Goal: Find specific page/section: Find specific page/section

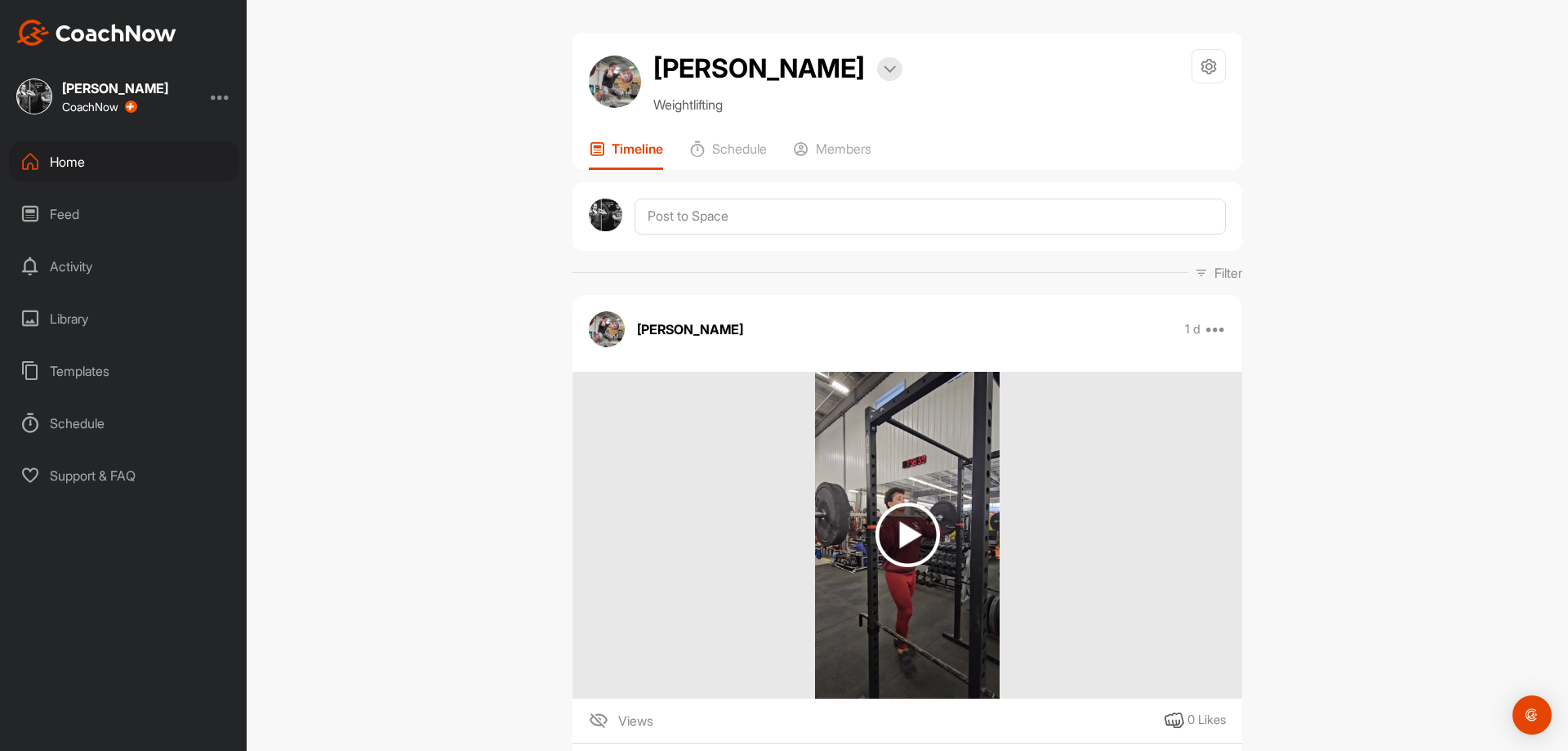
scroll to position [2532, 0]
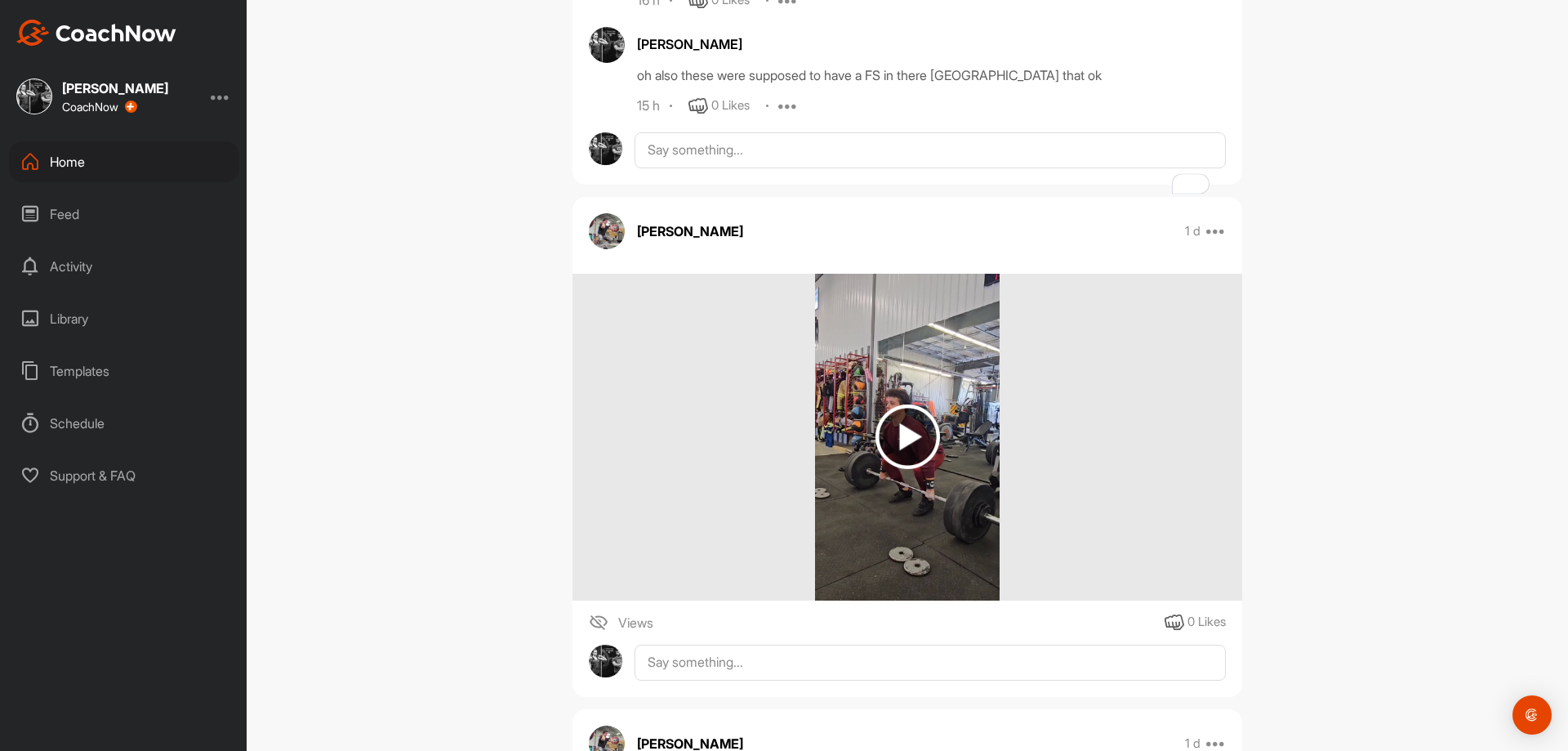
click at [1353, 387] on div "[PERSON_NAME] Bookings Weightlifting Space Settings Your Notifications Timeline…" at bounding box center [907, 376] width 1321 height 751
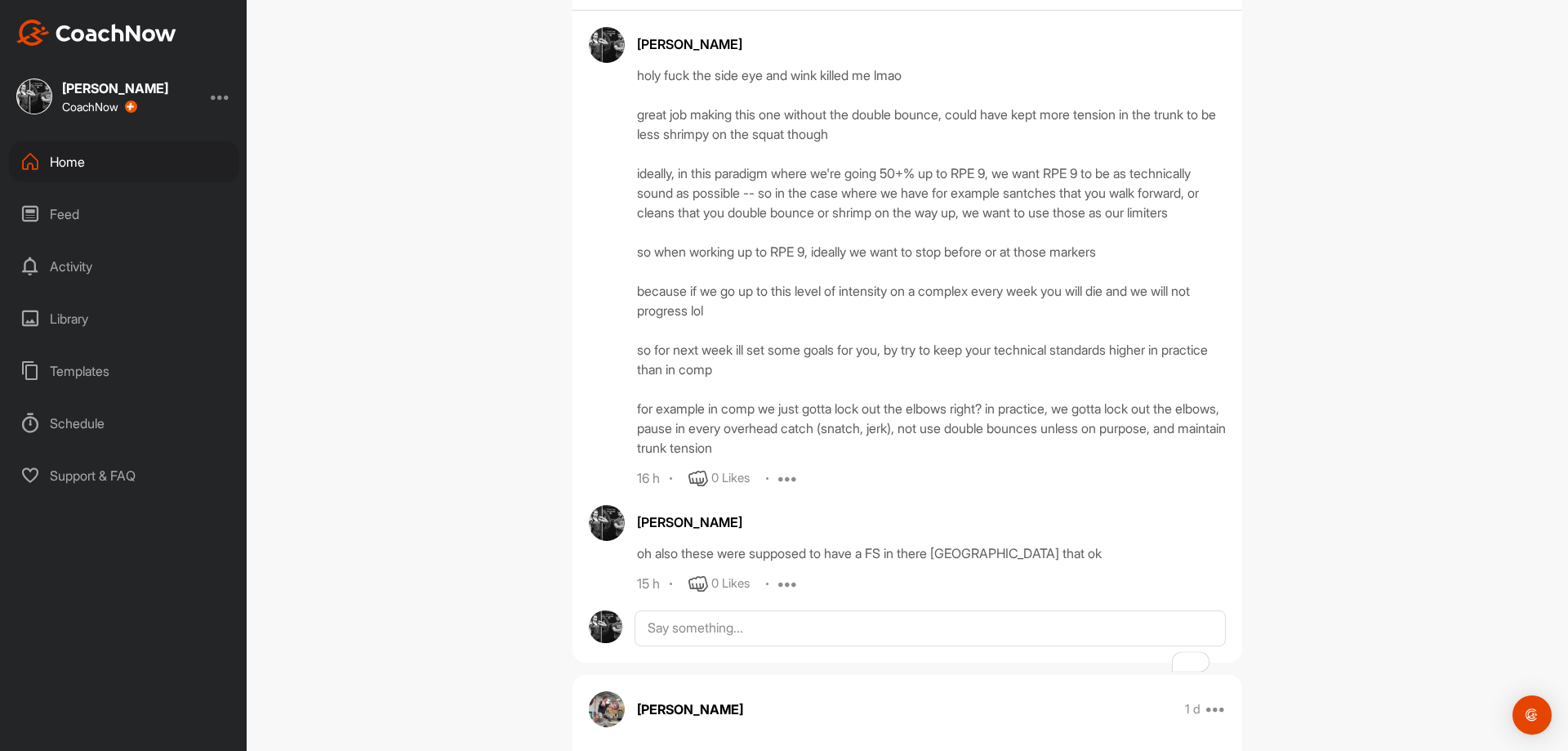
scroll to position [2042, 0]
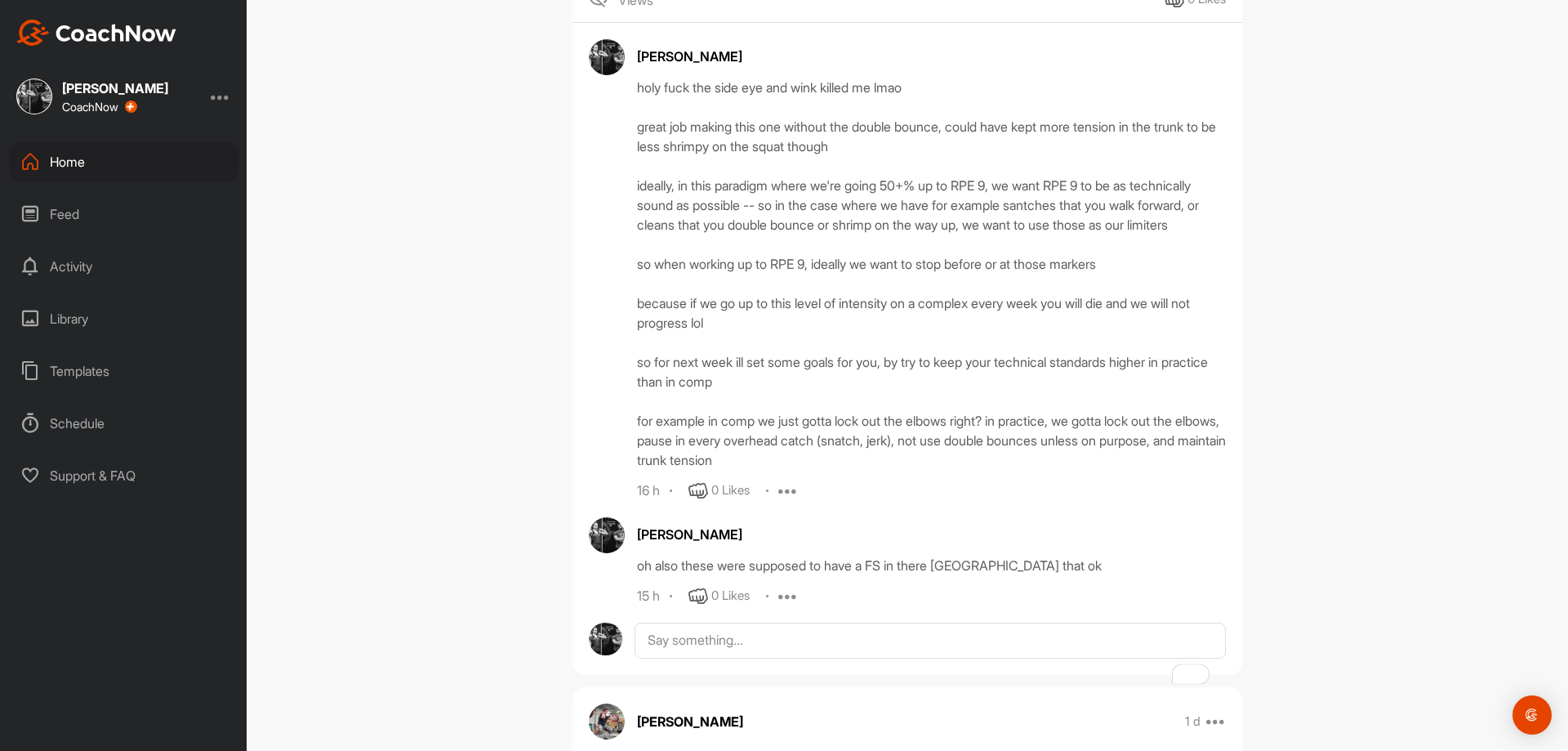
click at [128, 168] on div "Home" at bounding box center [124, 161] width 230 height 41
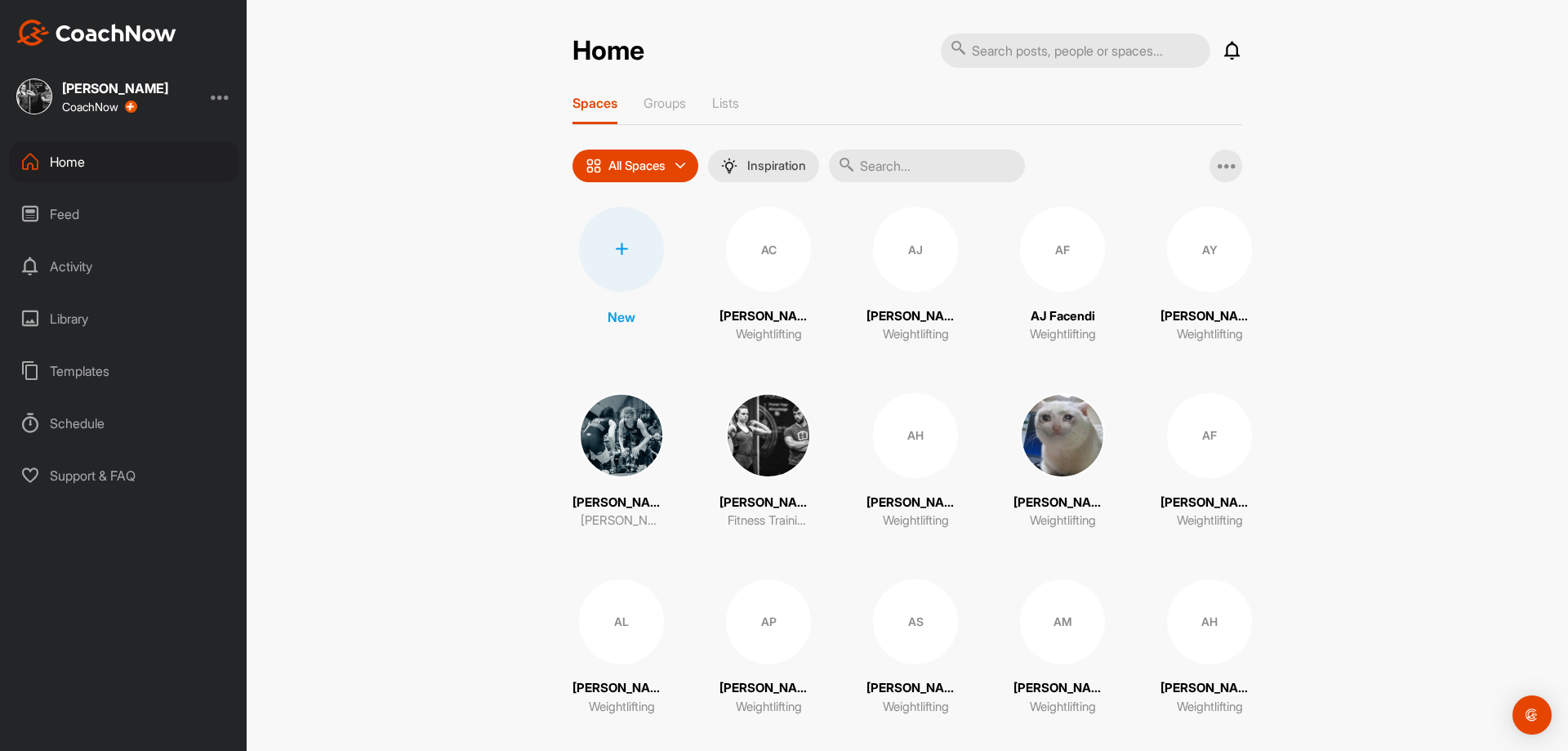
click at [885, 153] on input "text" at bounding box center [926, 165] width 196 height 32
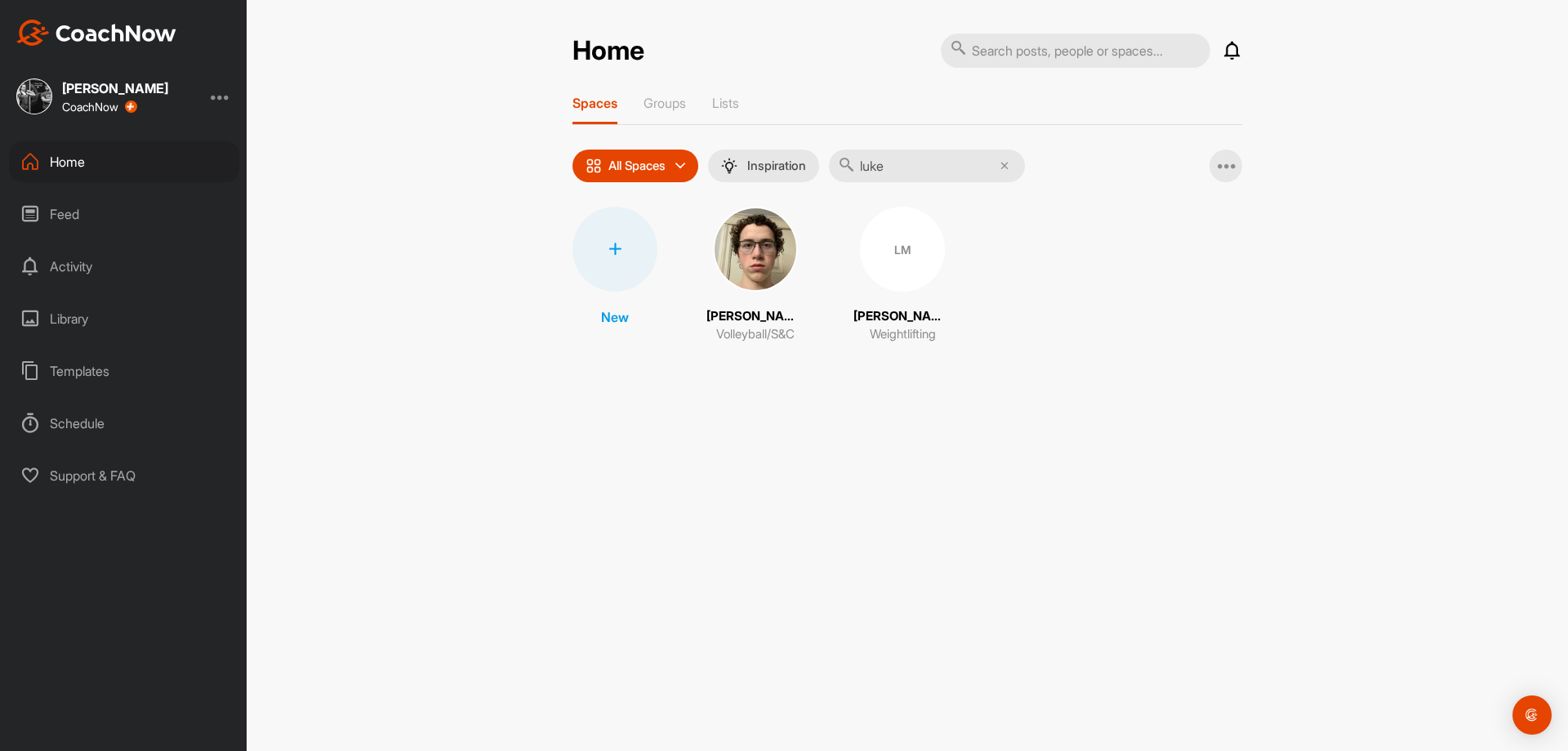
click at [917, 167] on input "luke" at bounding box center [926, 165] width 196 height 32
type input "[PERSON_NAME]"
click at [771, 254] on div "BH" at bounding box center [756, 249] width 85 height 85
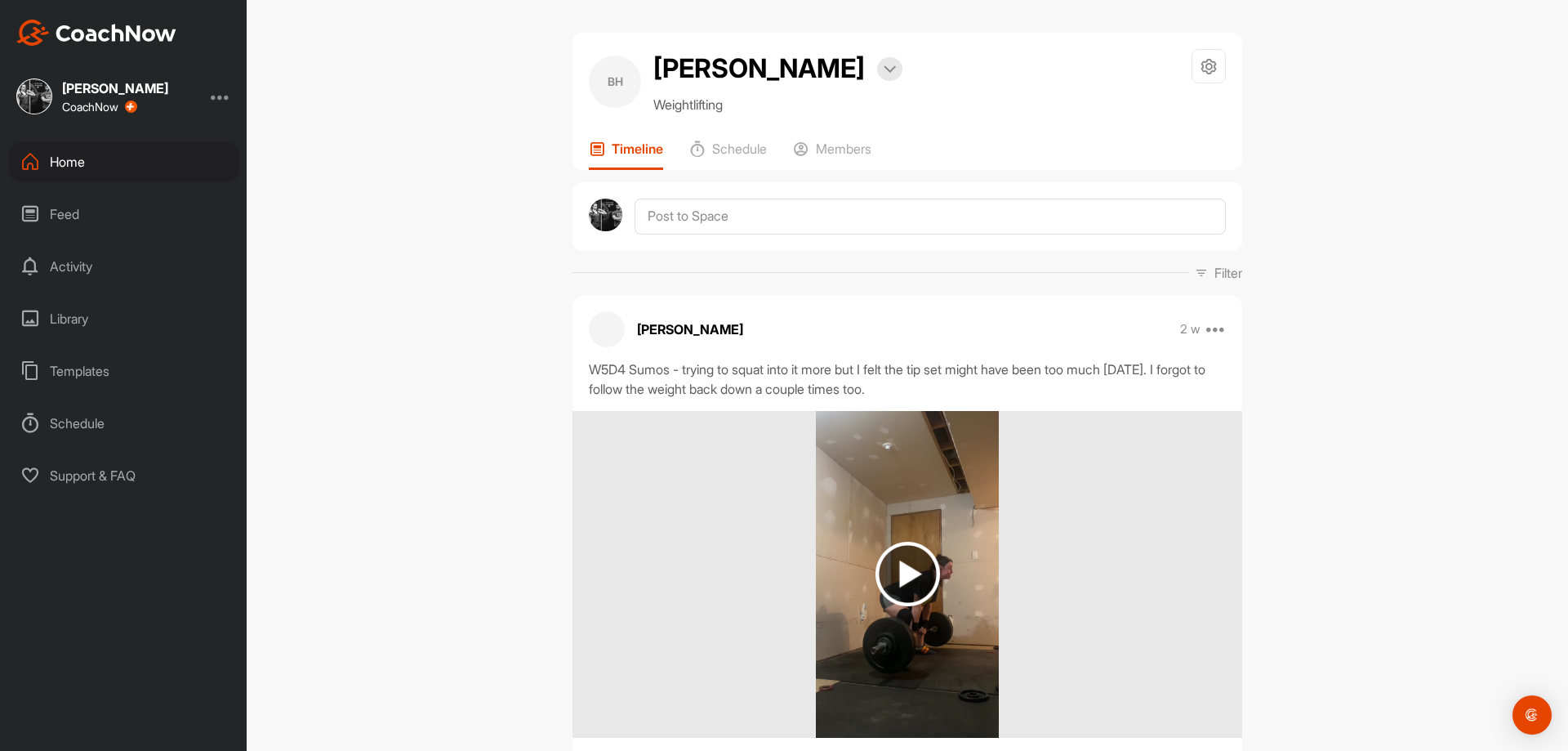
click at [172, 150] on div "Home" at bounding box center [124, 161] width 230 height 41
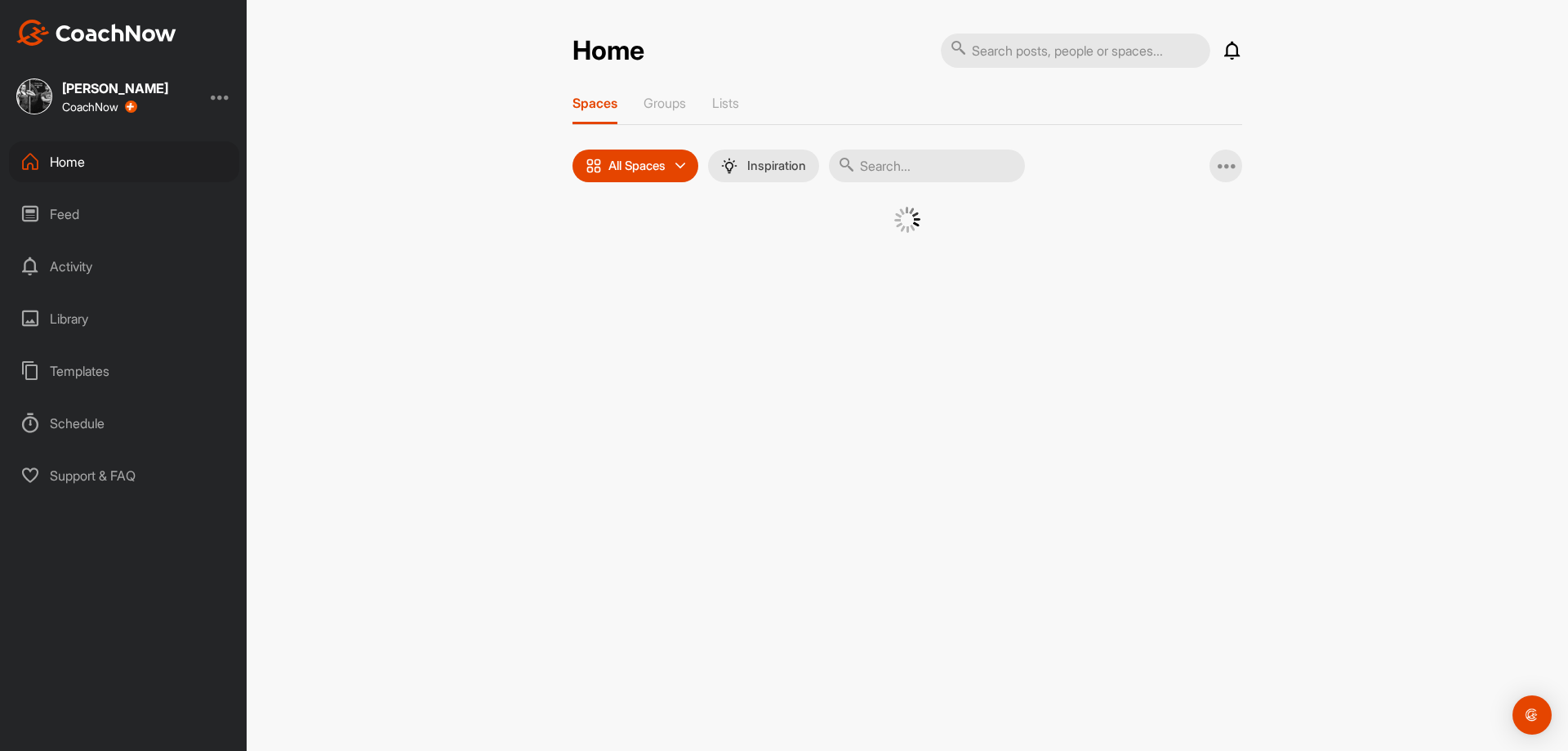
click at [875, 170] on input "text" at bounding box center [926, 165] width 196 height 32
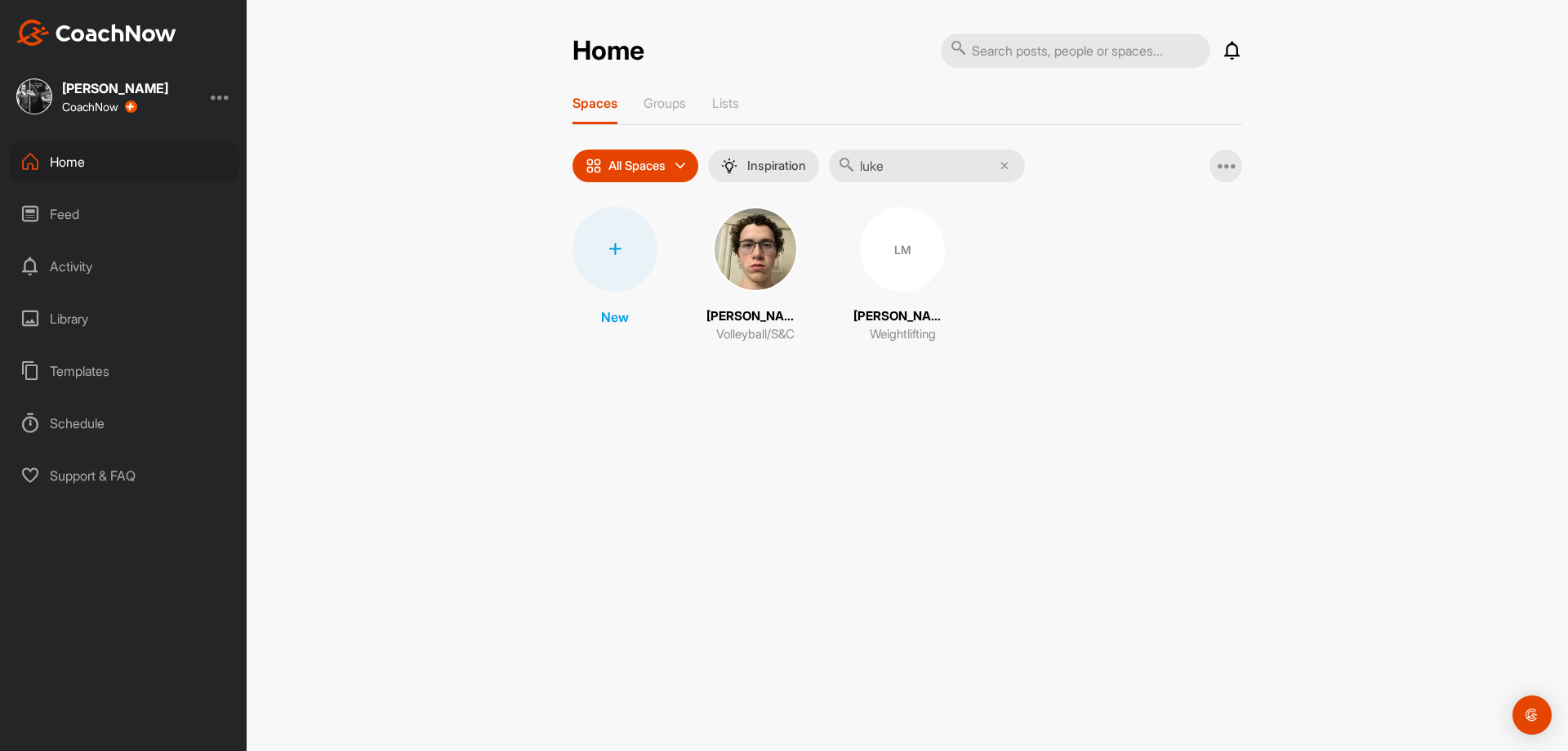
type input "luke"
click at [911, 255] on div "LM" at bounding box center [903, 249] width 85 height 85
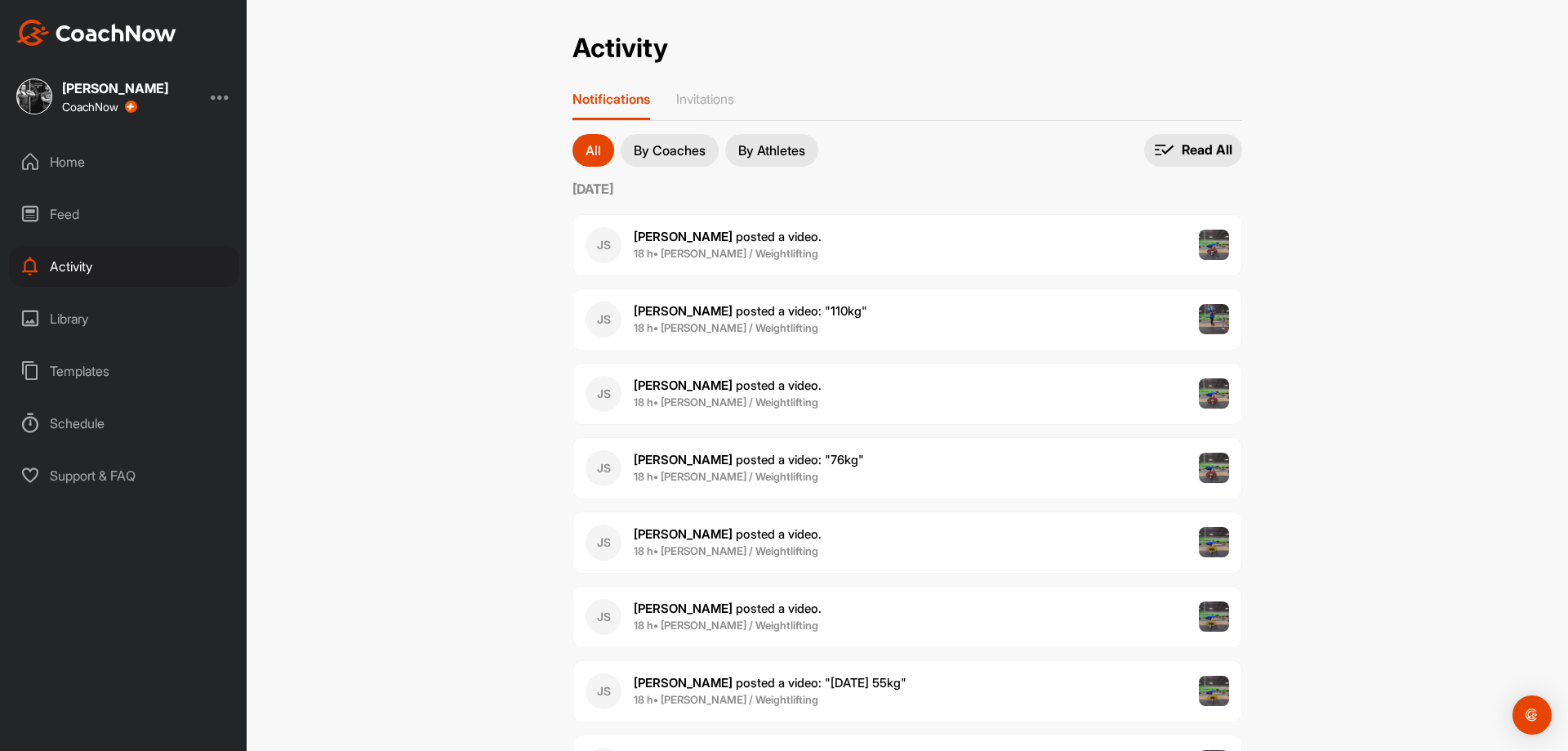
scroll to position [4712, 0]
